Goal: Information Seeking & Learning: Learn about a topic

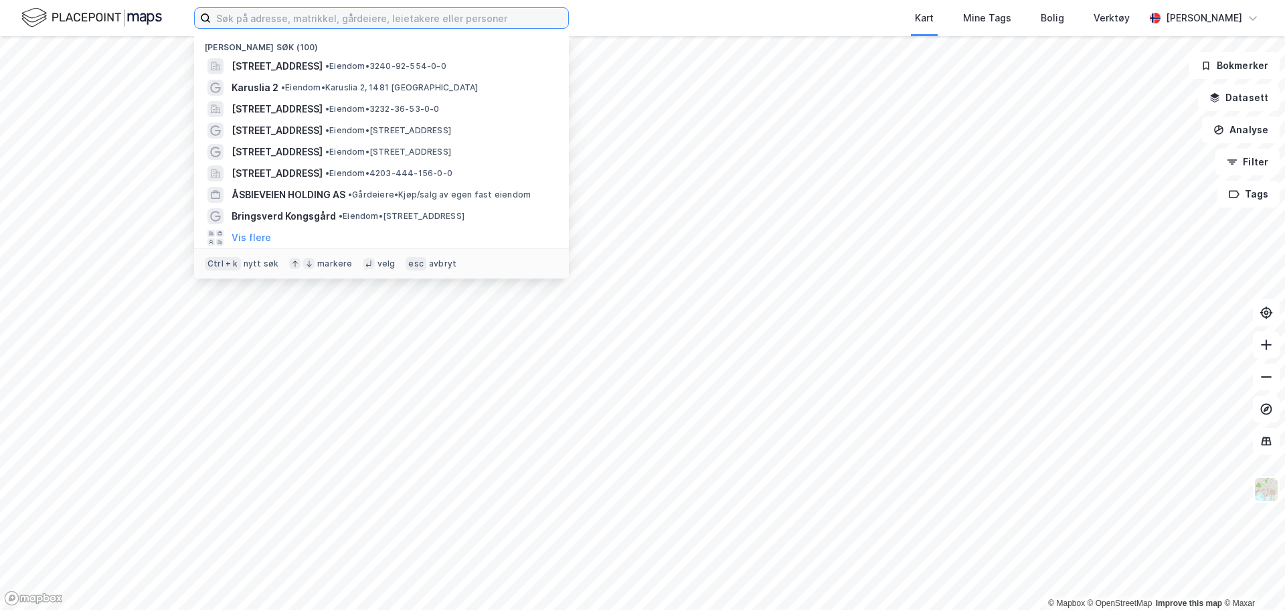
click at [256, 18] on input at bounding box center [389, 18] width 357 height 20
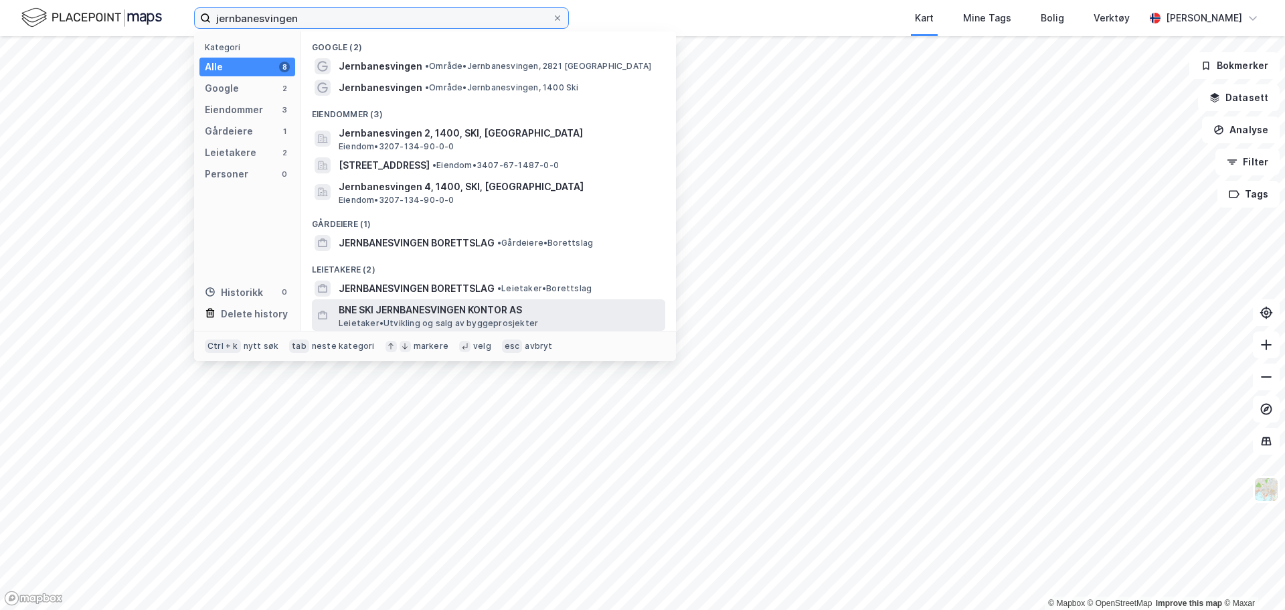
type input "jernbanesvingen"
click at [438, 306] on span "BNE SKI JERNBANESVINGEN KONTOR AS" at bounding box center [499, 310] width 321 height 16
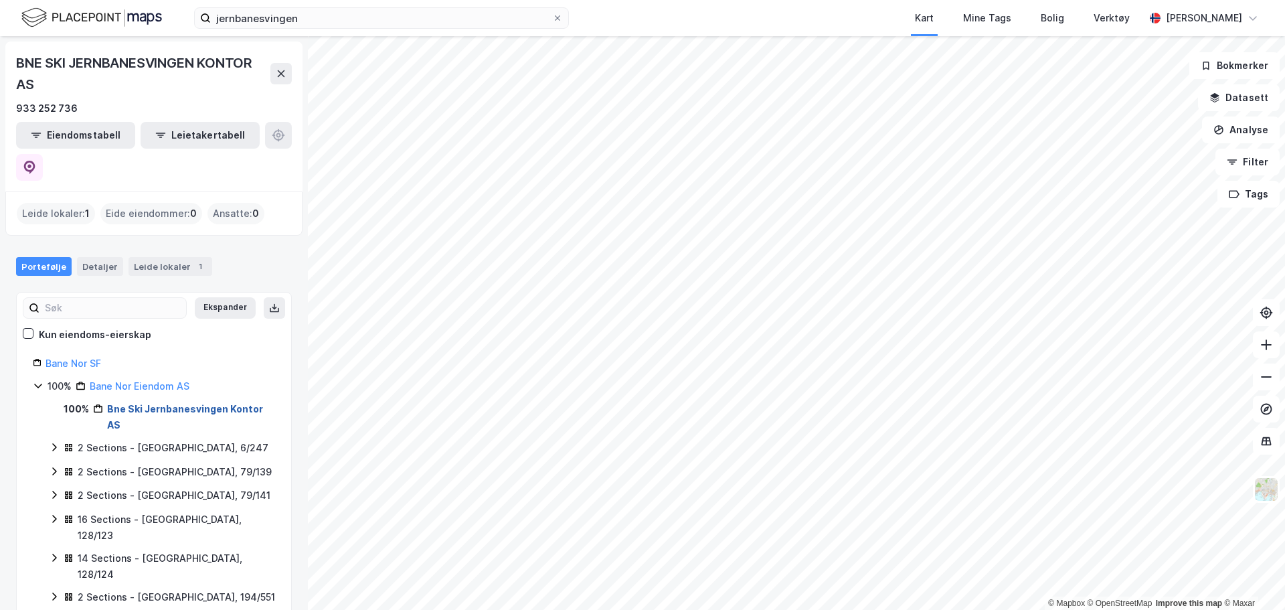
click at [163, 403] on link "Bne Ski Jernbanesvingen Kontor AS" at bounding box center [185, 416] width 156 height 27
click at [153, 403] on link "Bne Ski Jernbanesvingen Kontor AS" at bounding box center [185, 416] width 156 height 27
click at [50, 442] on icon at bounding box center [54, 447] width 11 height 11
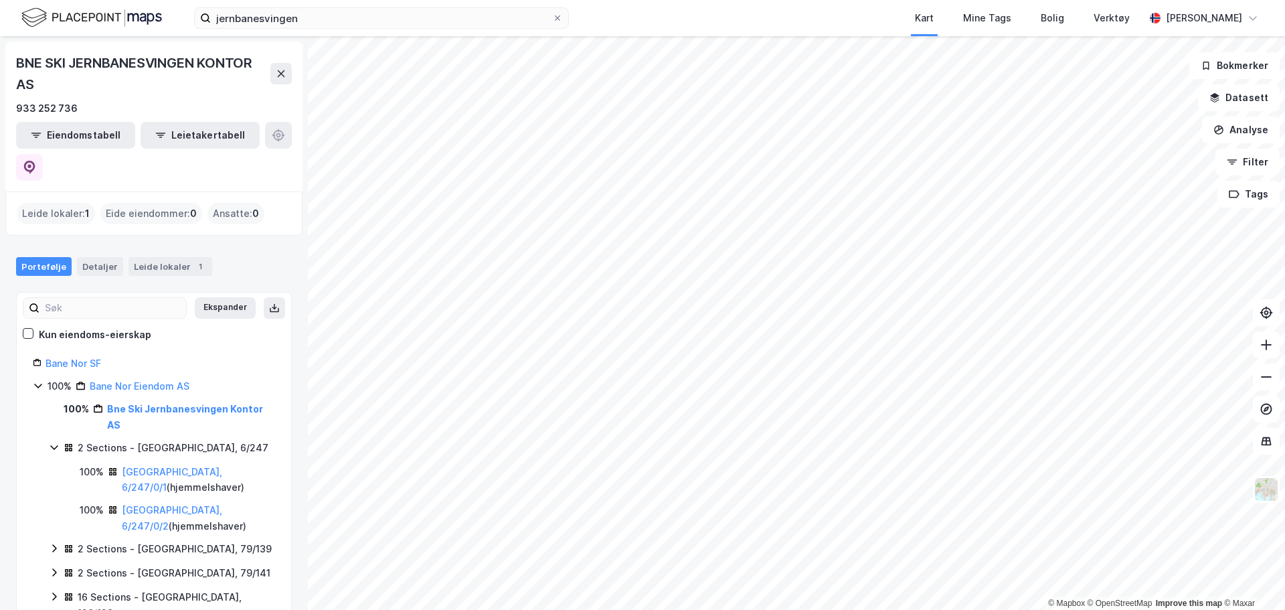
click at [45, 203] on div "Leide lokaler : 1" at bounding box center [56, 213] width 78 height 21
click at [78, 132] on button "Eiendomstabell" at bounding box center [75, 135] width 119 height 27
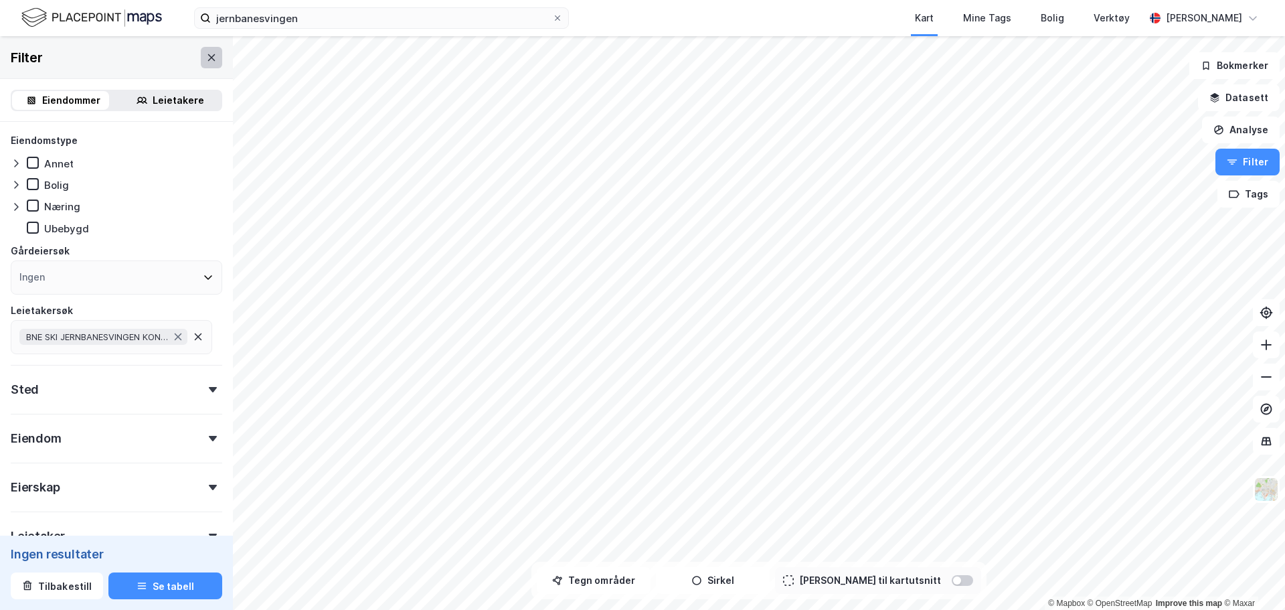
click at [206, 54] on icon at bounding box center [211, 57] width 11 height 11
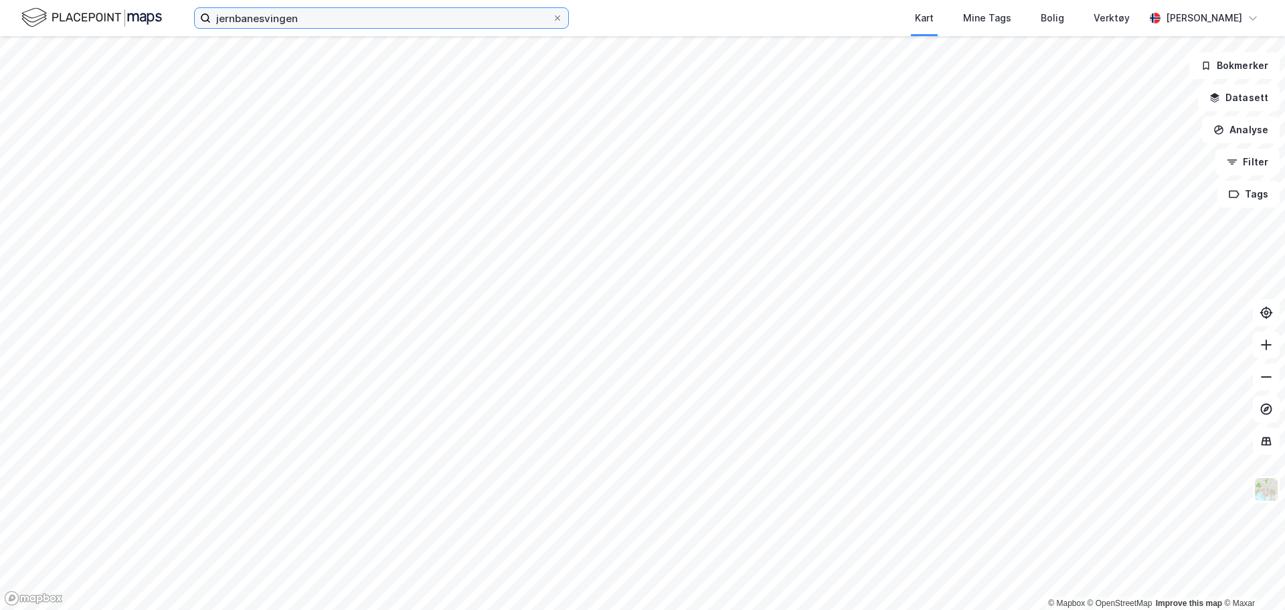
click at [347, 25] on input "jernbanesvingen" at bounding box center [381, 18] width 341 height 20
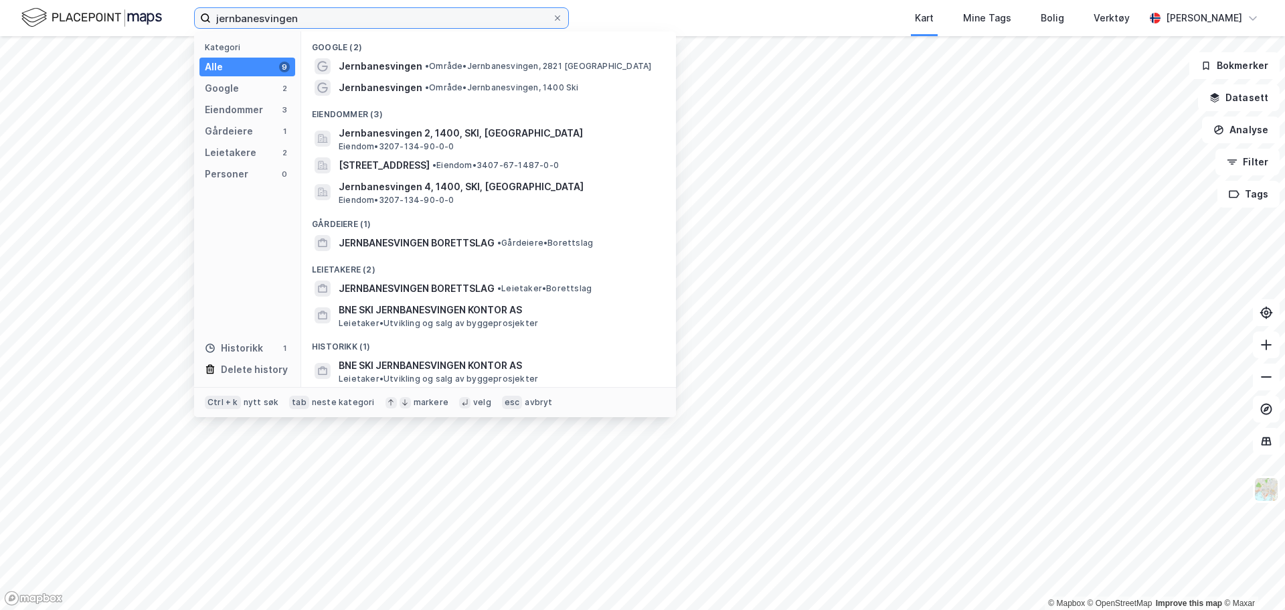
drag, startPoint x: 308, startPoint y: 18, endPoint x: 32, endPoint y: 17, distance: 276.3
click at [32, 17] on div "jernbanesvingen Kategori Alle 9 Google 2 Eiendommer 3 Gårdeiere 1 Leietakere 2 …" at bounding box center [642, 18] width 1285 height 36
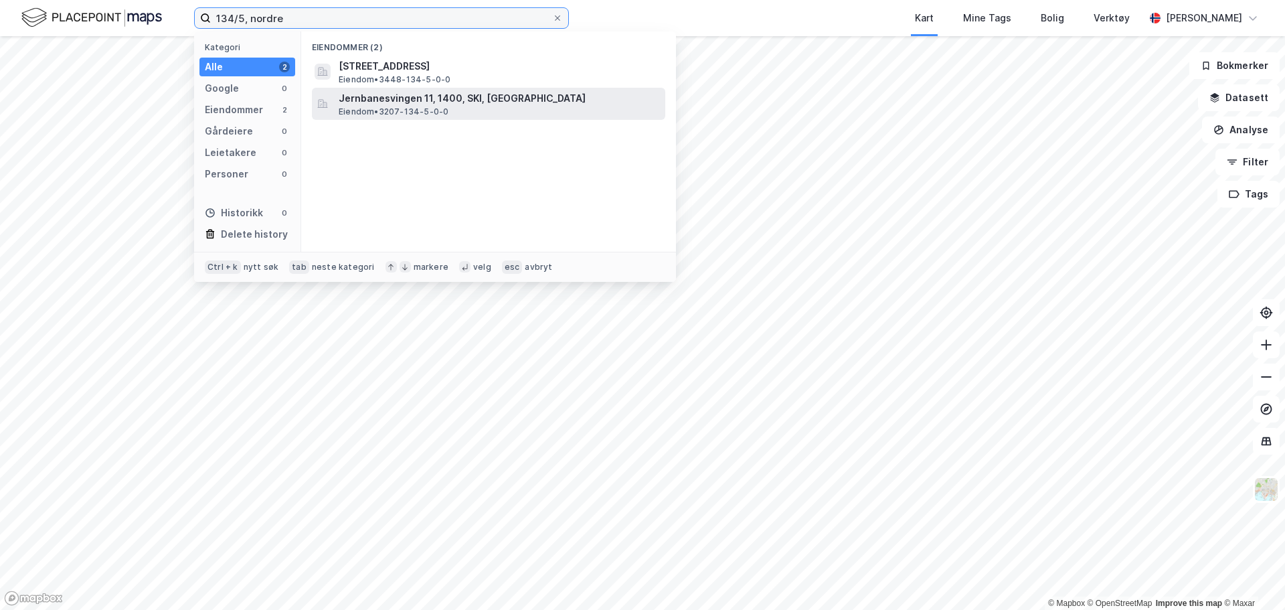
type input "134/5, nordre"
click at [448, 96] on span "Jernbanesvingen 11, 1400, SKI, [GEOGRAPHIC_DATA]" at bounding box center [499, 98] width 321 height 16
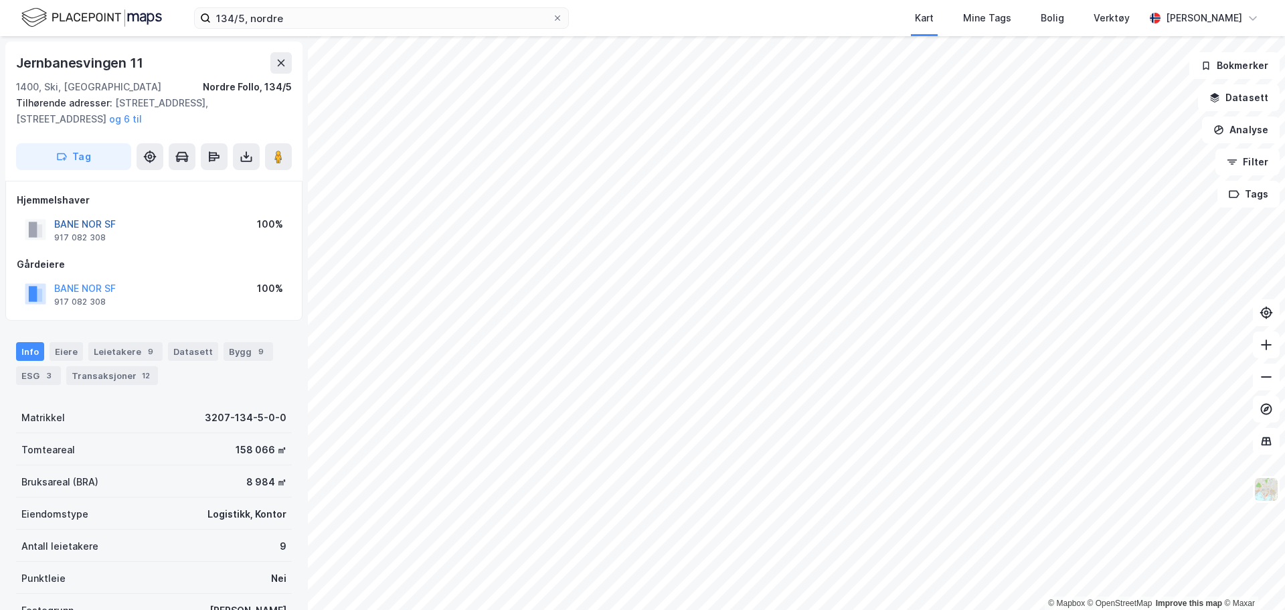
click at [0, 0] on button "BANE NOR SF" at bounding box center [0, 0] width 0 height 0
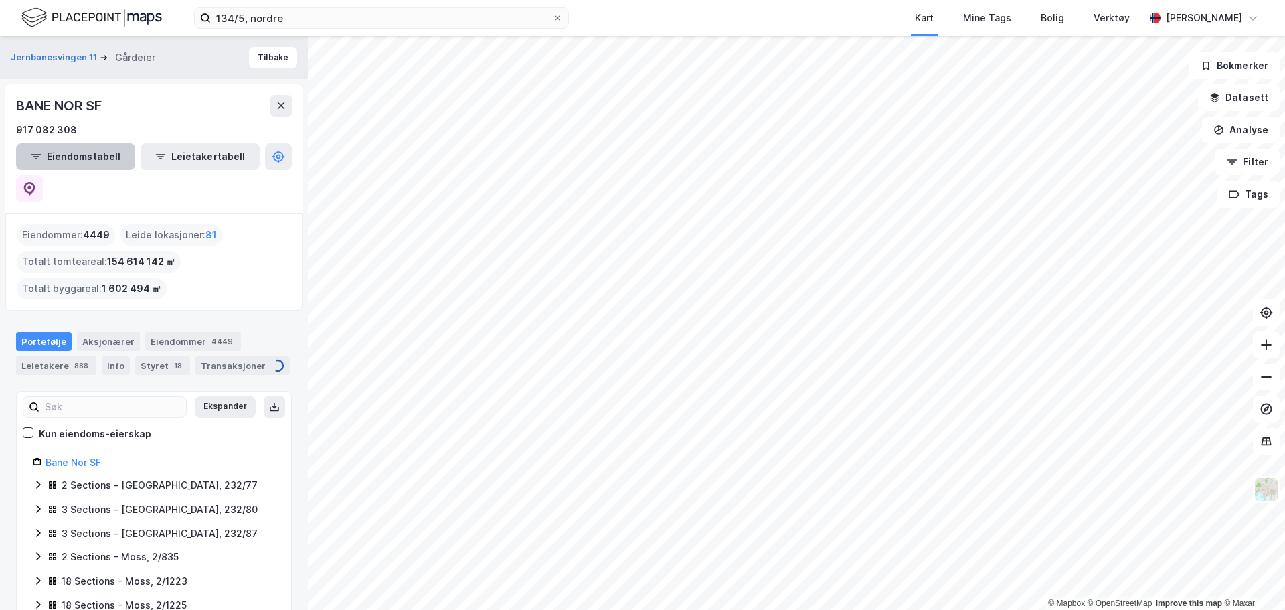
click at [64, 159] on button "Eiendomstabell" at bounding box center [75, 156] width 119 height 27
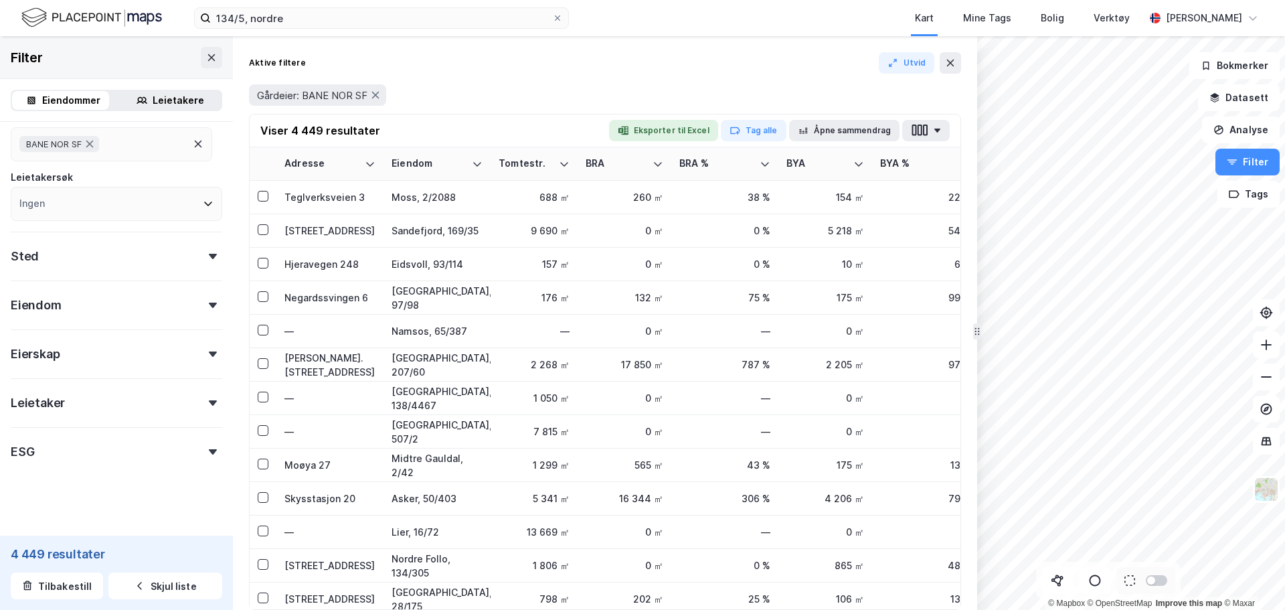
scroll to position [134, 0]
click at [202, 250] on div "Sted" at bounding box center [116, 250] width 211 height 38
click at [200, 306] on div "Ingen" at bounding box center [116, 314] width 211 height 34
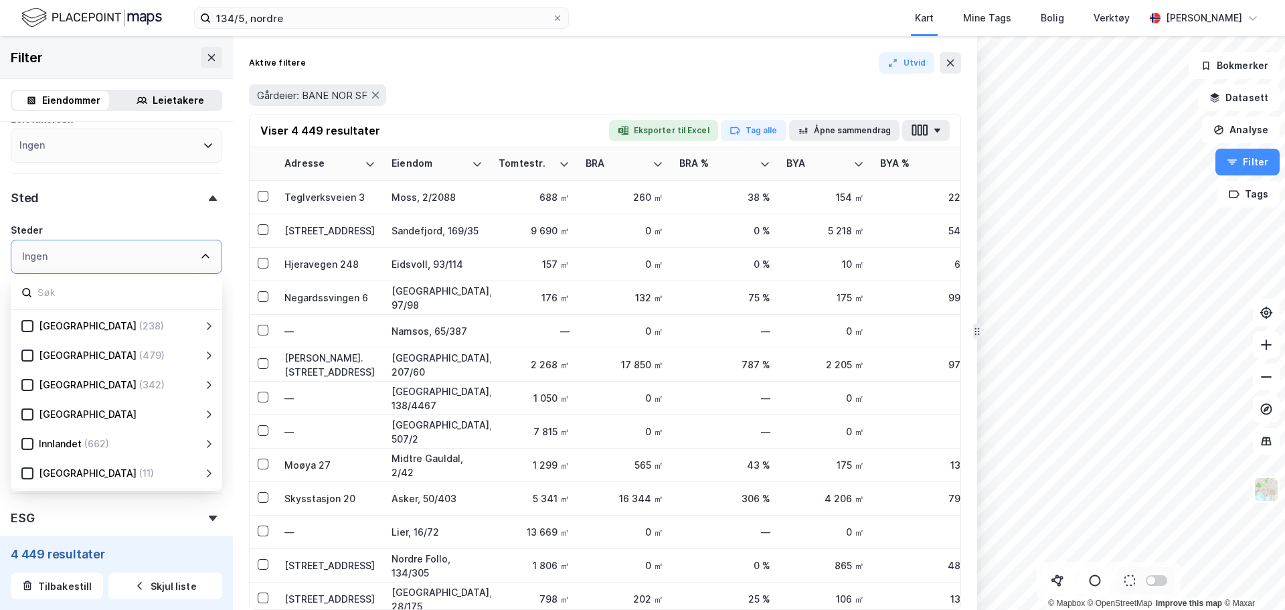
scroll to position [265, 0]
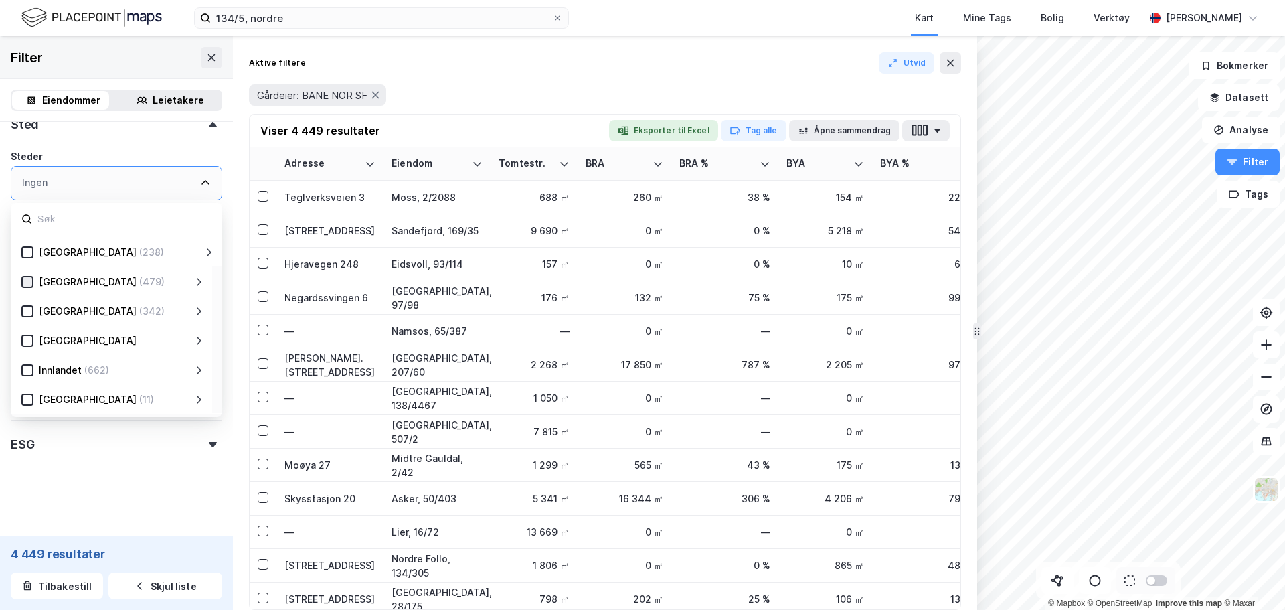
click at [28, 278] on icon at bounding box center [27, 281] width 9 height 9
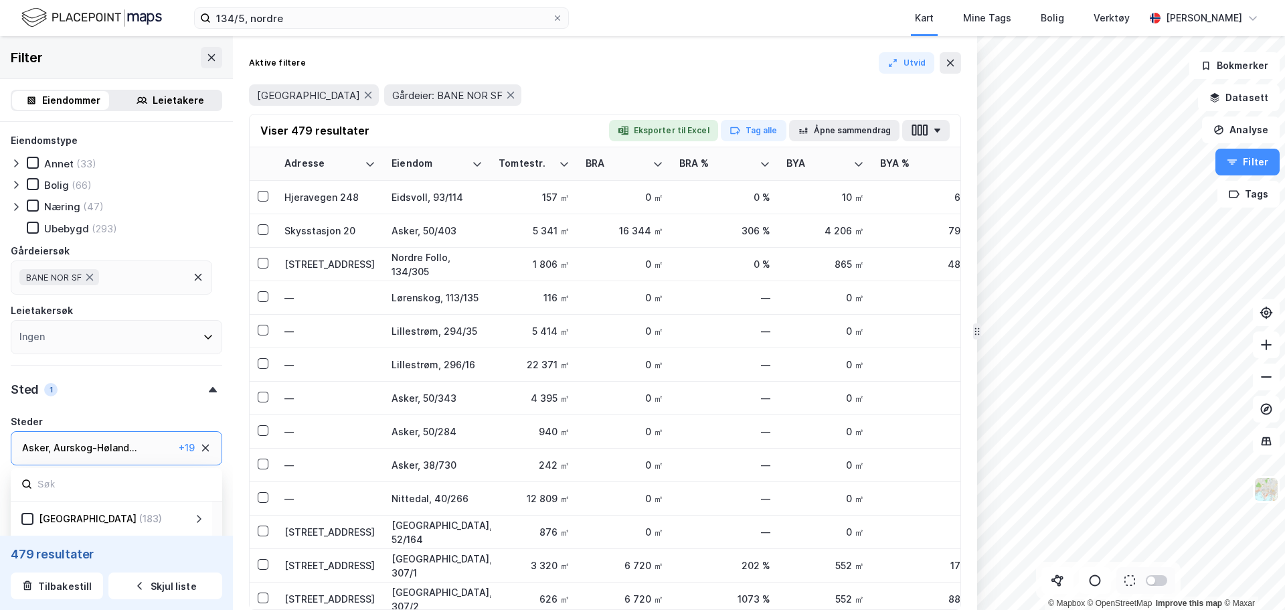
scroll to position [67, 0]
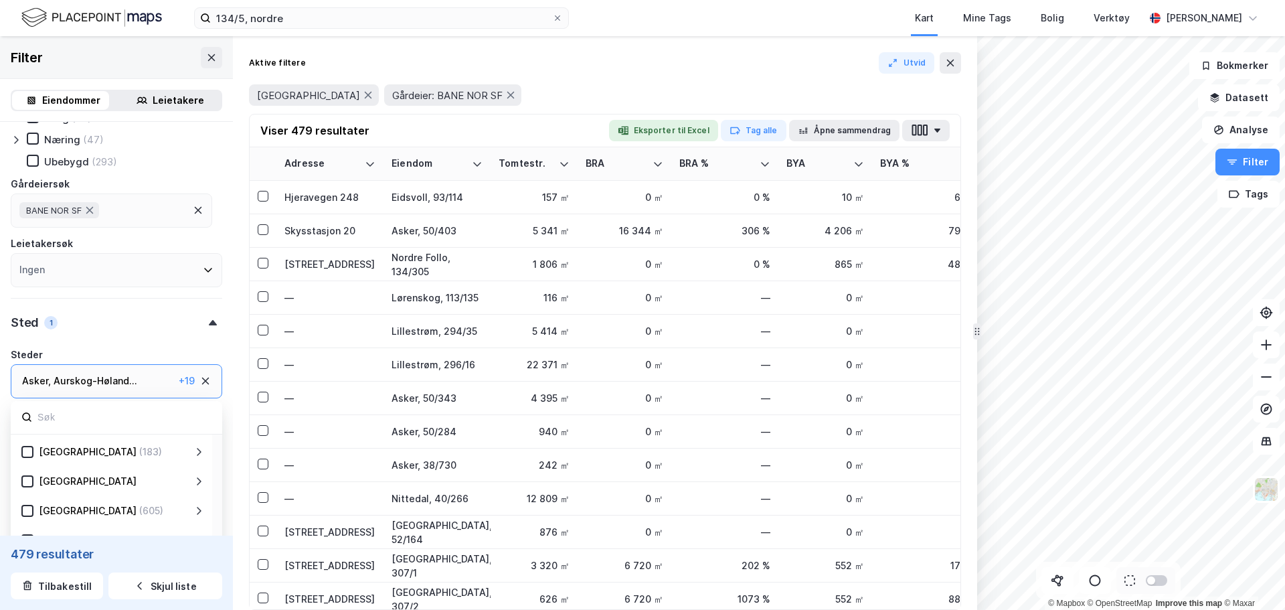
click at [179, 377] on div "+ 19" at bounding box center [187, 381] width 16 height 16
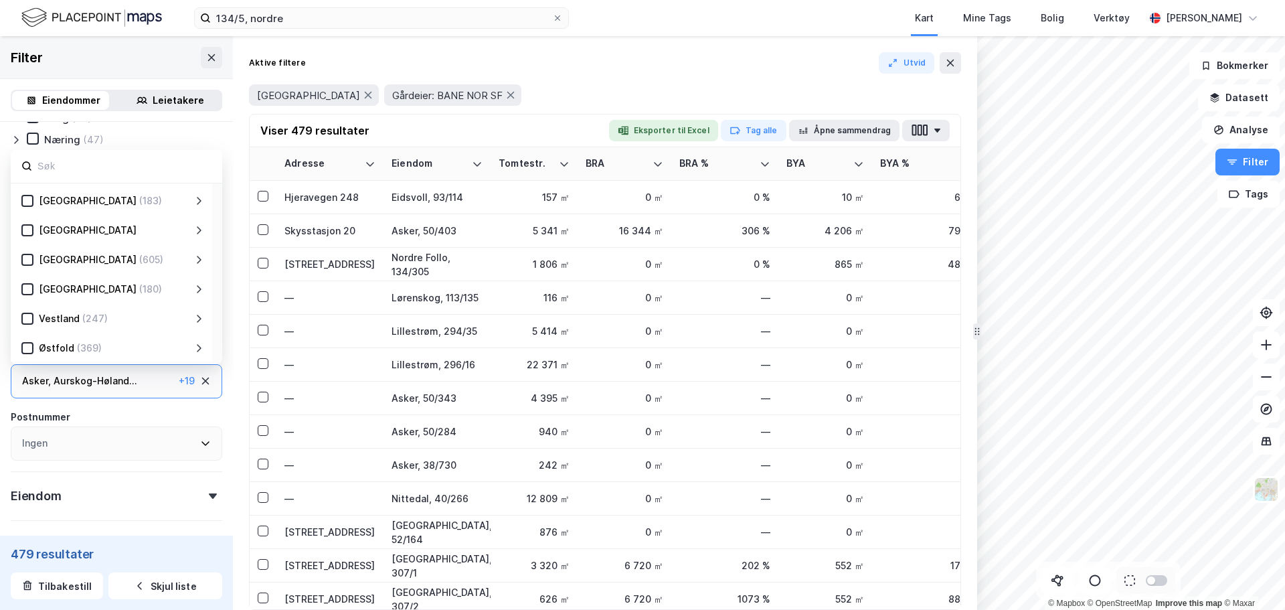
click at [179, 374] on div "+ 19" at bounding box center [187, 381] width 16 height 16
click at [179, 377] on div "+ 19" at bounding box center [187, 381] width 16 height 16
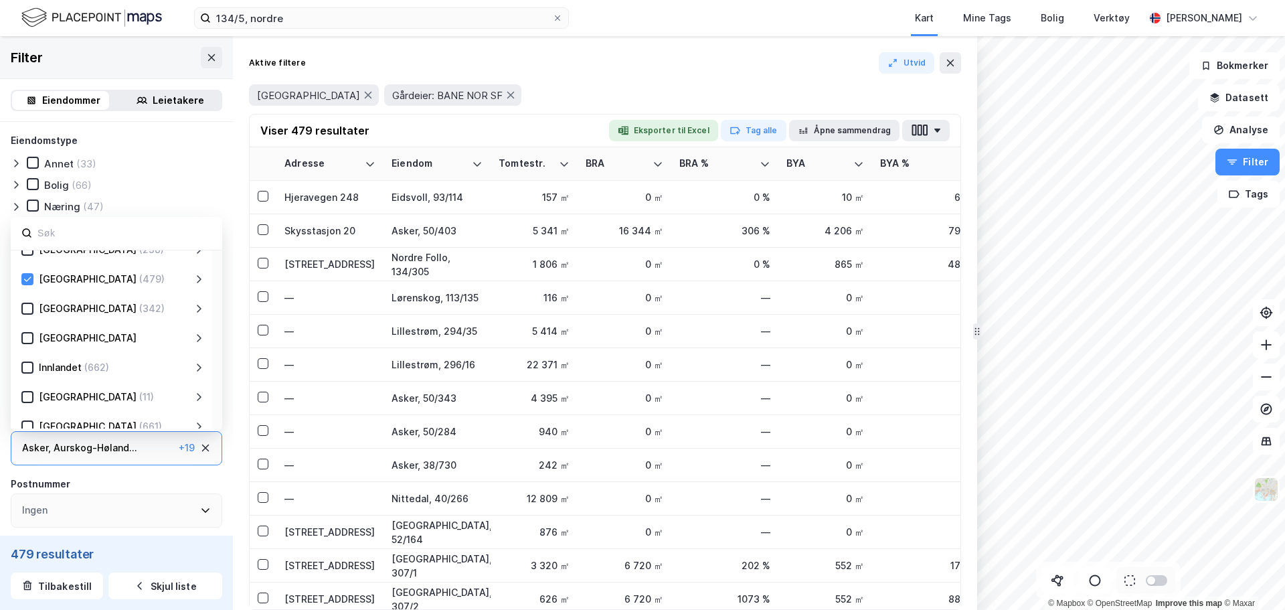
scroll to position [0, 0]
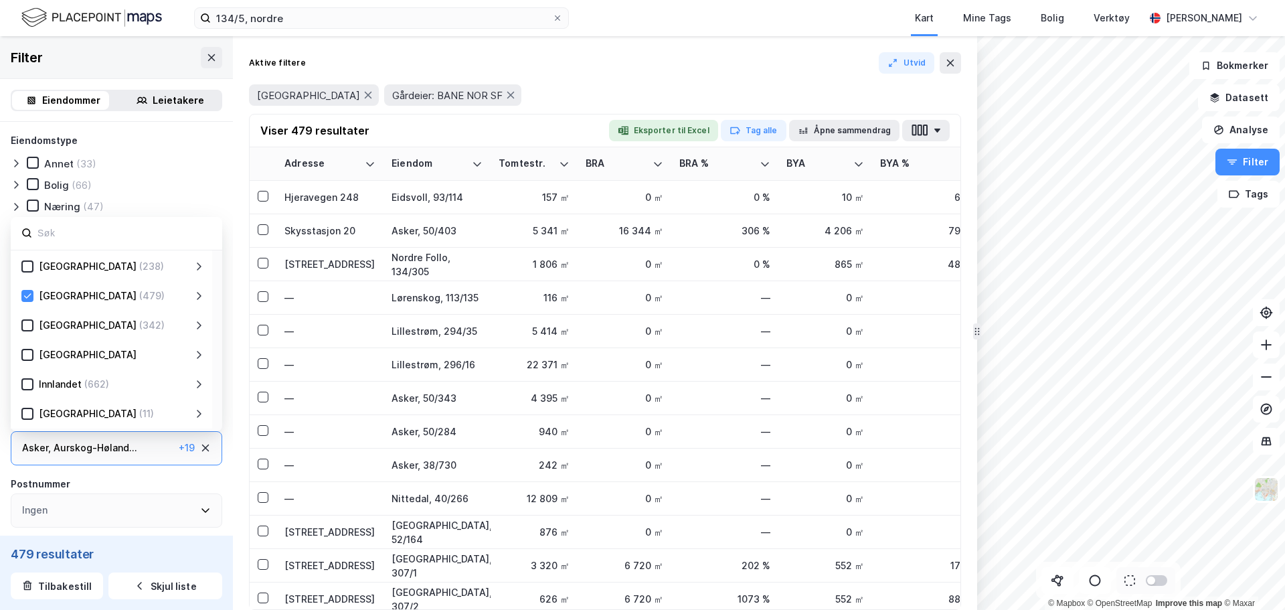
click at [203, 293] on icon at bounding box center [198, 295] width 11 height 11
click at [25, 296] on icon at bounding box center [27, 295] width 7 height 5
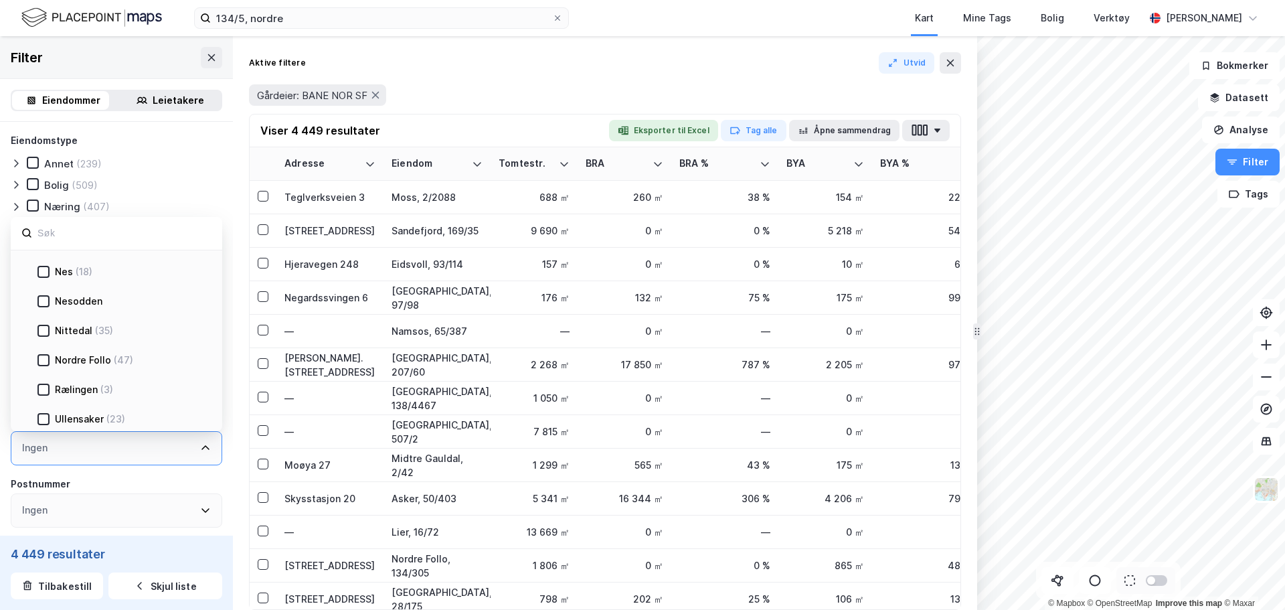
scroll to position [468, 0]
click at [43, 323] on icon at bounding box center [43, 327] width 9 height 9
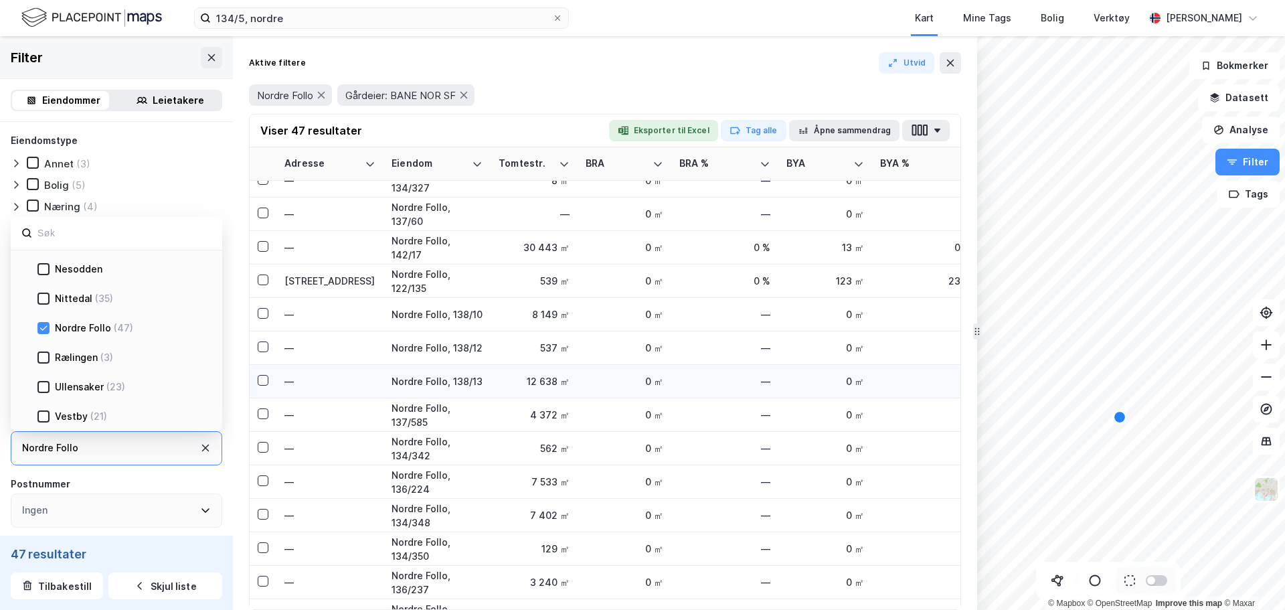
scroll to position [686, 0]
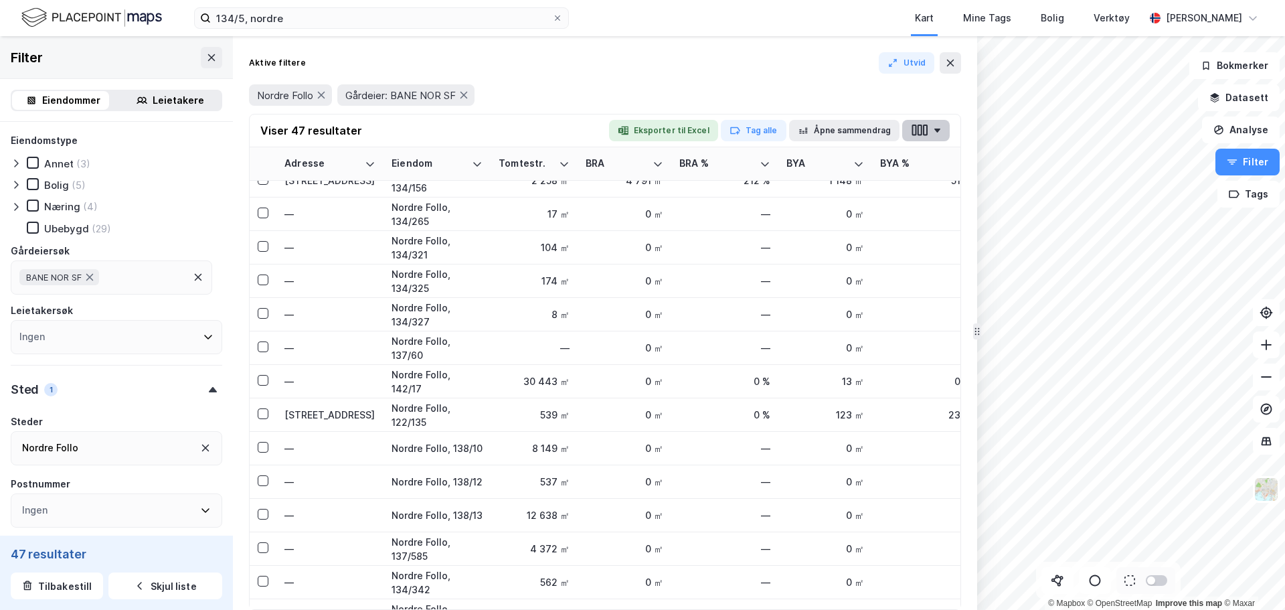
click at [939, 130] on icon "button" at bounding box center [937, 130] width 6 height 4
click at [939, 129] on icon "button" at bounding box center [937, 130] width 6 height 4
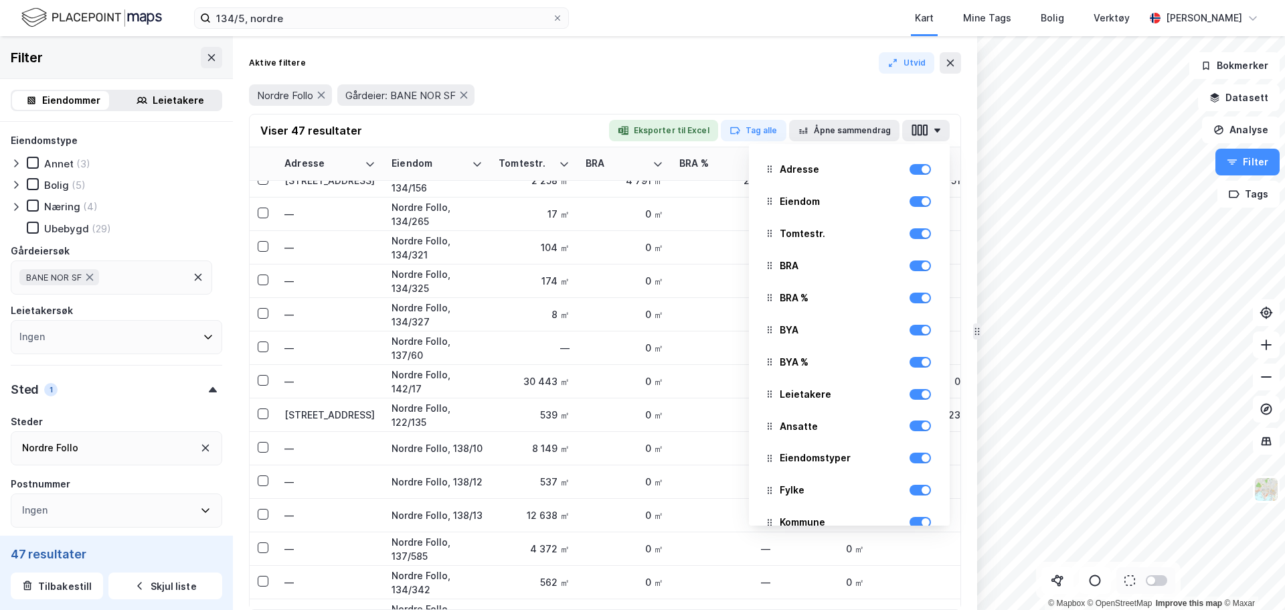
click at [754, 48] on div "Aktive filtere Utvid Nordre Follo Gårdeier: BANE NOR SF Viser 47 resultater Eks…" at bounding box center [605, 322] width 744 height 573
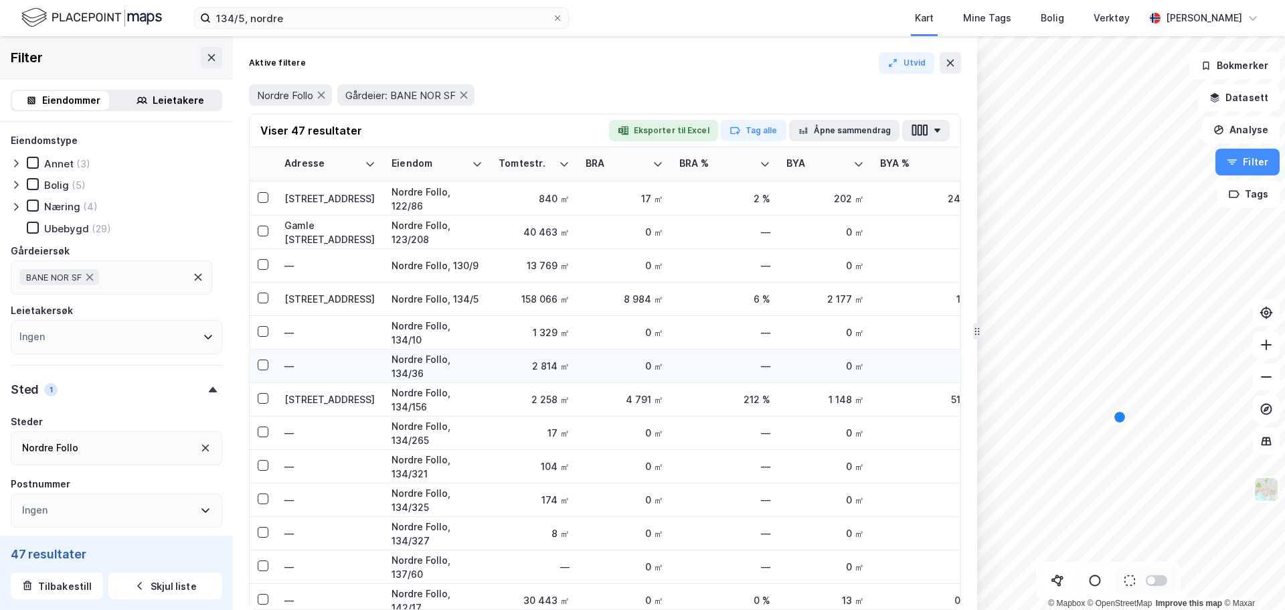
scroll to position [468, 0]
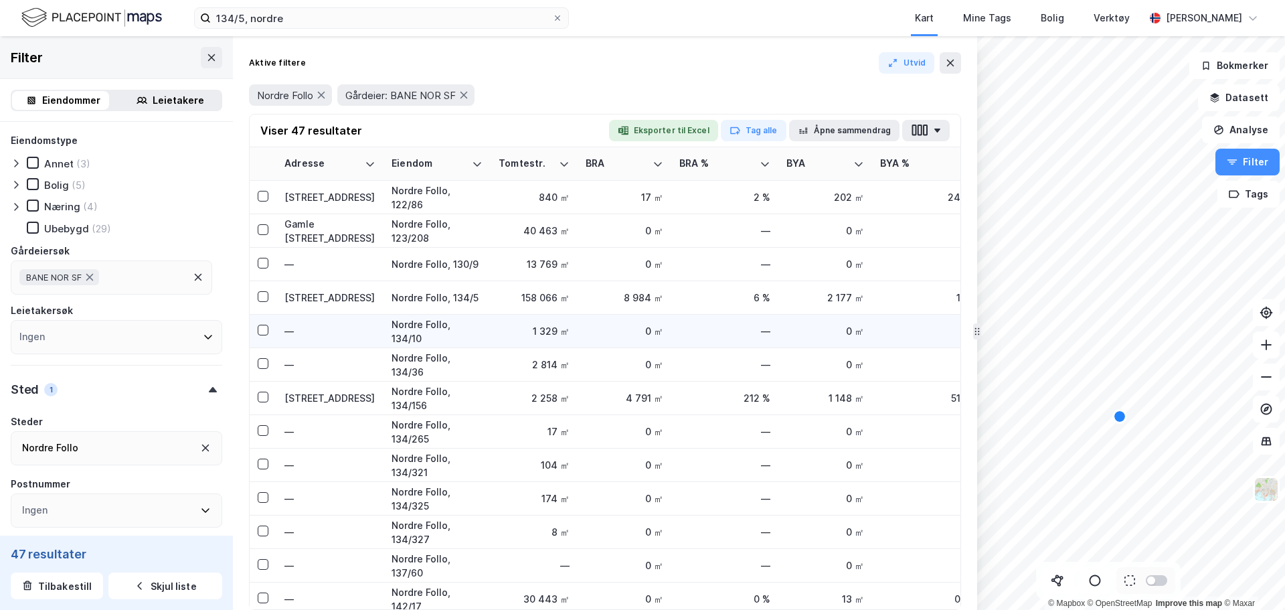
click at [450, 327] on div "Nordre Follo, 134/10" at bounding box center [436, 331] width 91 height 28
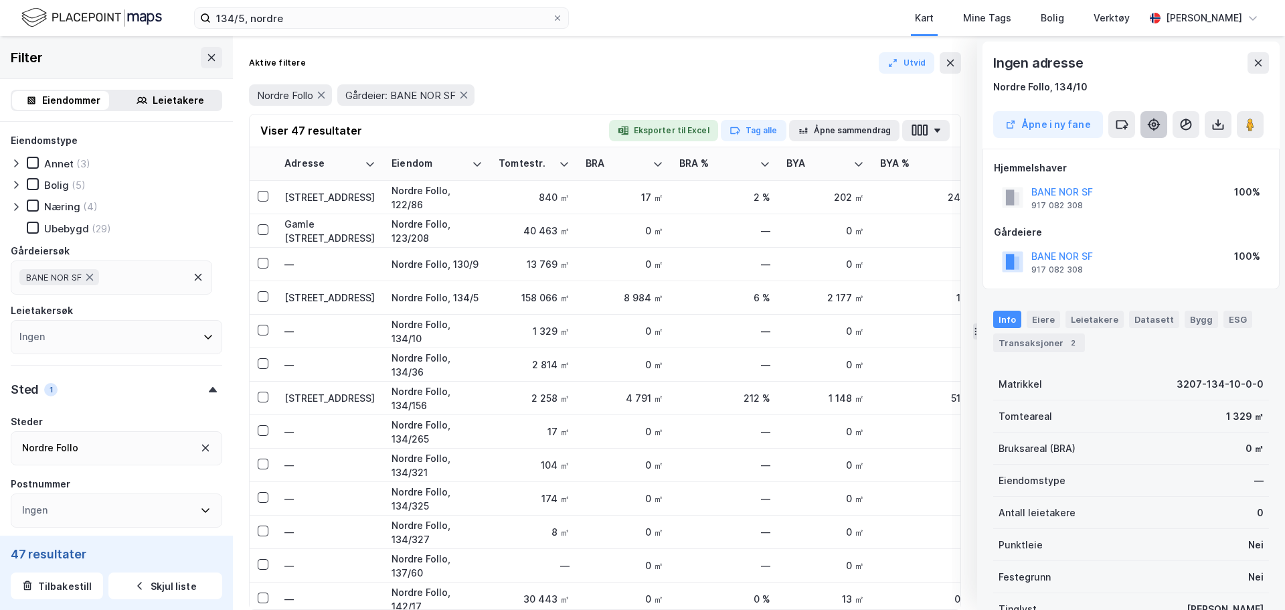
click at [1154, 124] on icon at bounding box center [1153, 124] width 13 height 13
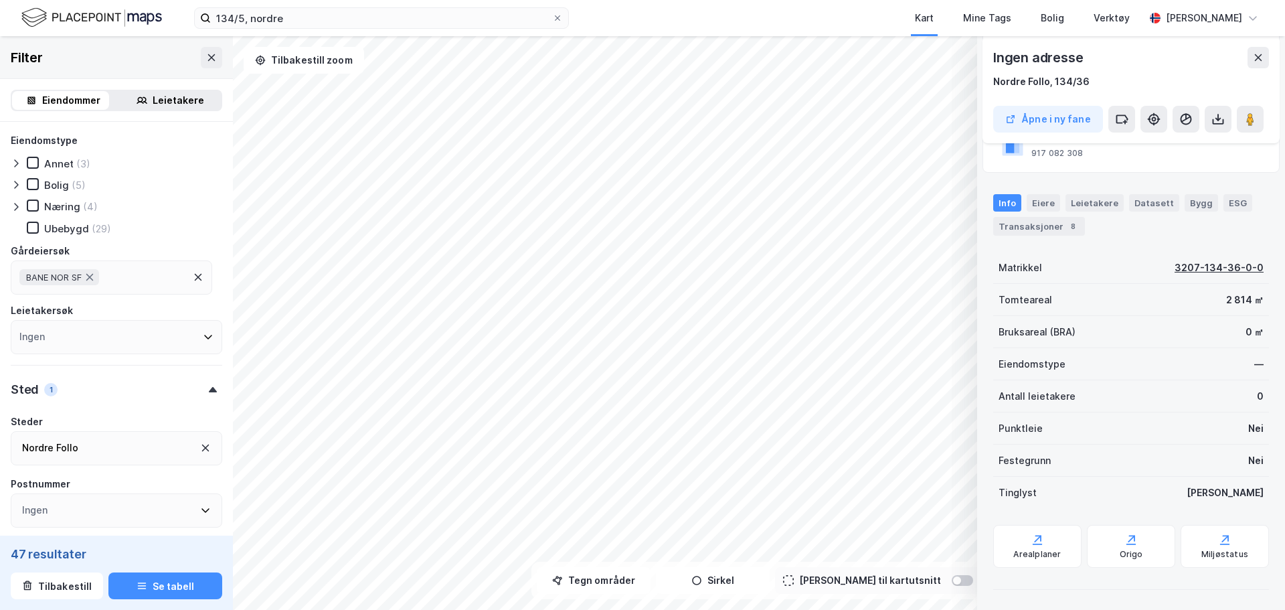
scroll to position [118, 0]
click at [1035, 536] on icon at bounding box center [1036, 537] width 13 height 13
